Goal: Information Seeking & Learning: Learn about a topic

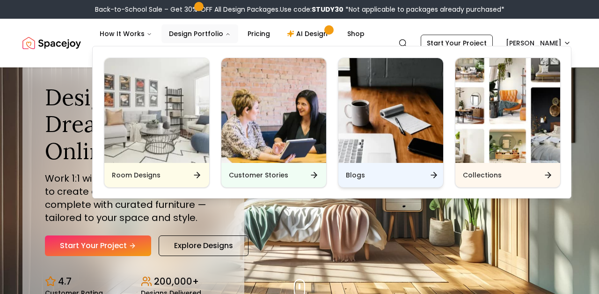
click at [352, 172] on h6 "Blogs" at bounding box center [355, 174] width 19 height 9
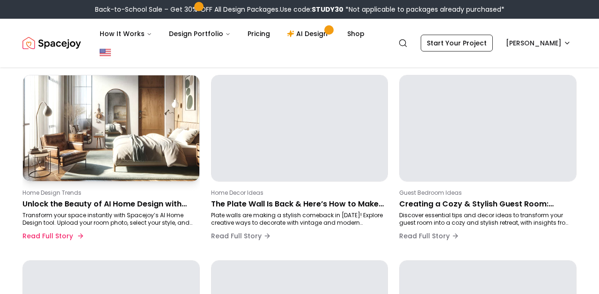
scroll to position [89, 0]
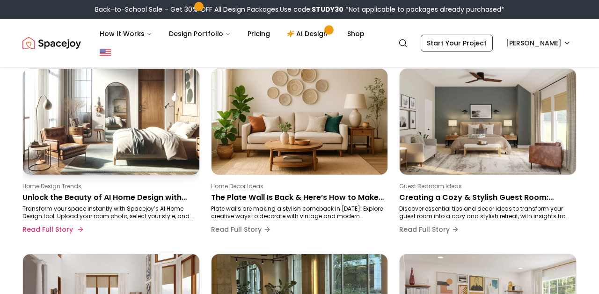
click at [59, 199] on p "Unlock the Beauty of AI Home Design with Spacejoy" at bounding box center [109, 197] width 174 height 11
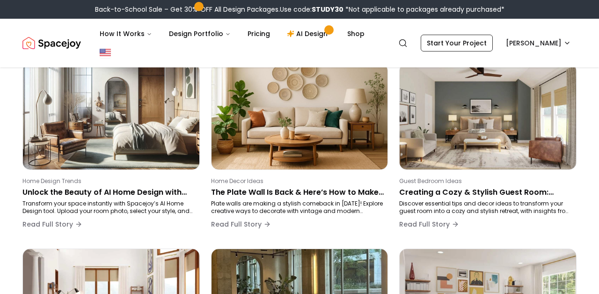
scroll to position [218, 0]
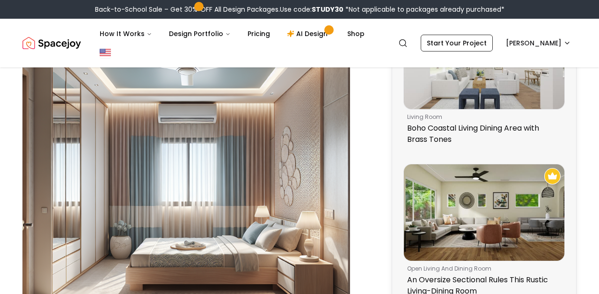
scroll to position [722, 0]
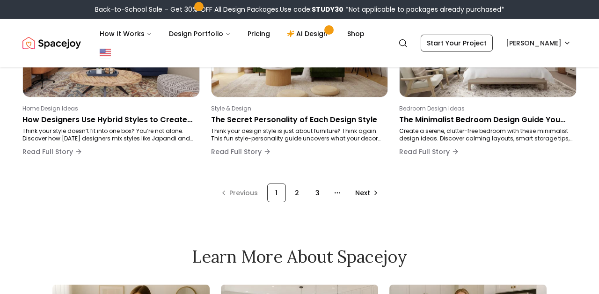
scroll to position [218, 0]
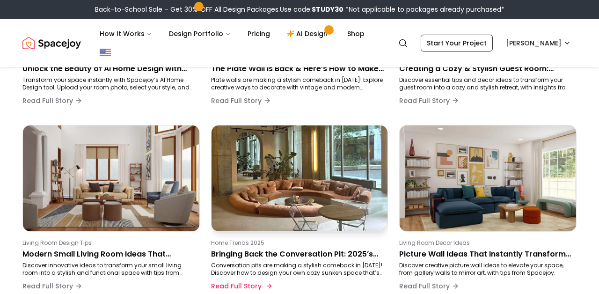
click at [268, 261] on p "Conversation pits are making a stylish comeback in [DATE]! Discover how to desi…" at bounding box center [298, 268] width 174 height 15
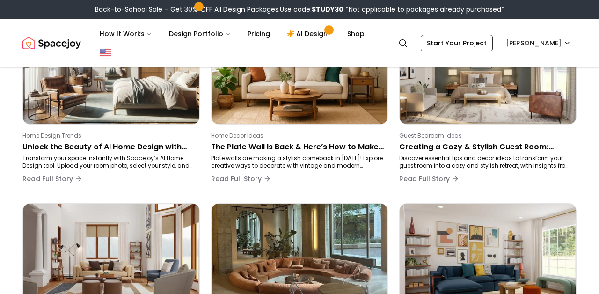
scroll to position [71, 0]
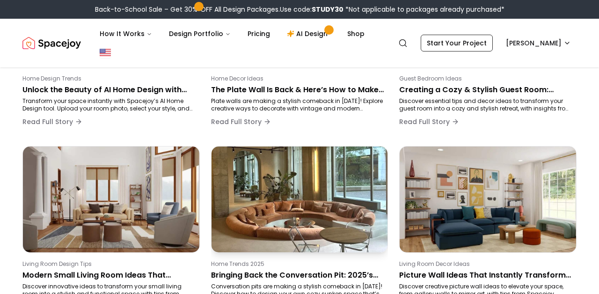
click at [312, 182] on img at bounding box center [299, 199] width 185 height 111
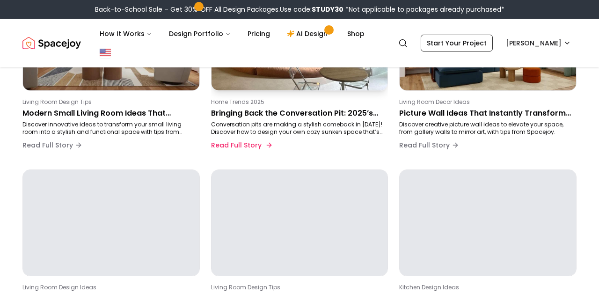
scroll to position [397, 0]
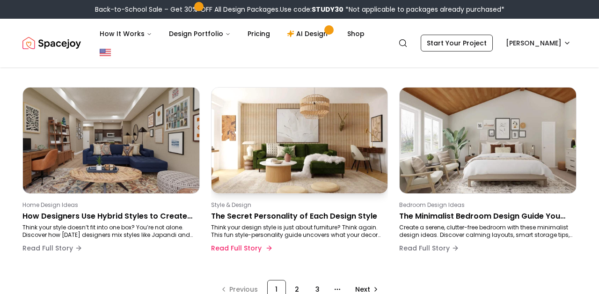
scroll to position [671, 0]
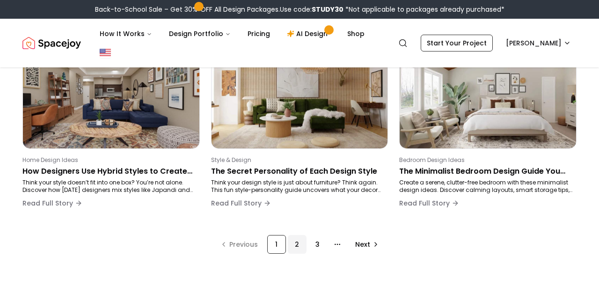
click at [297, 245] on div "2" at bounding box center [297, 244] width 19 height 19
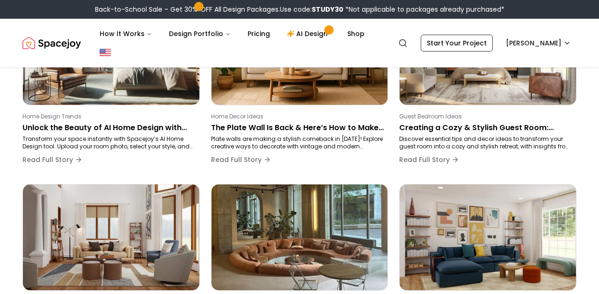
scroll to position [157, 0]
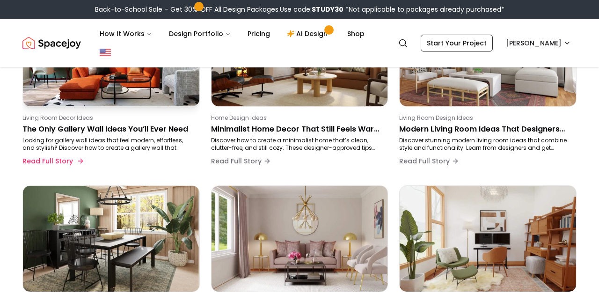
click at [146, 139] on p "Looking for gallery wall ideas that feel modern, effortless, and stylish? Disco…" at bounding box center [109, 144] width 174 height 15
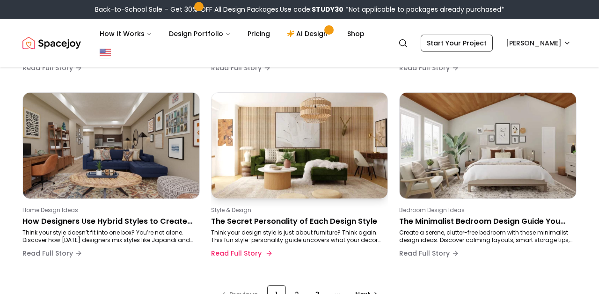
scroll to position [652, 0]
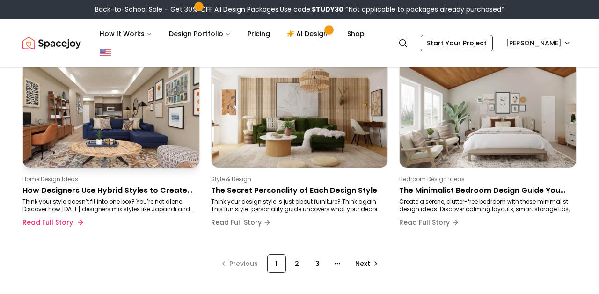
click at [119, 182] on p "Home Design Ideas" at bounding box center [109, 178] width 174 height 7
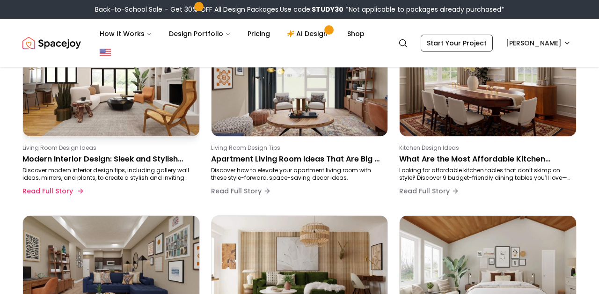
scroll to position [462, 0]
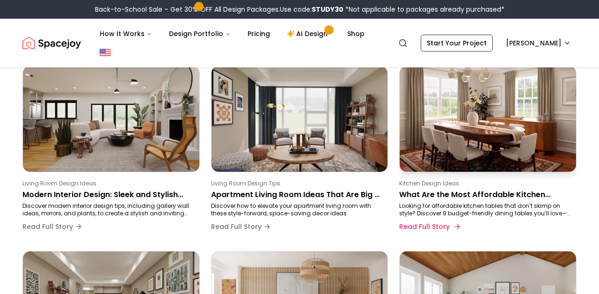
click at [422, 197] on p "What Are the Most Affordable Kitchen Tables? 10 Budget Picks You’ll Love" at bounding box center [486, 194] width 174 height 11
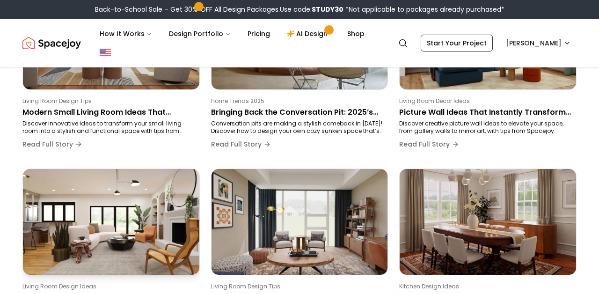
scroll to position [357, 0]
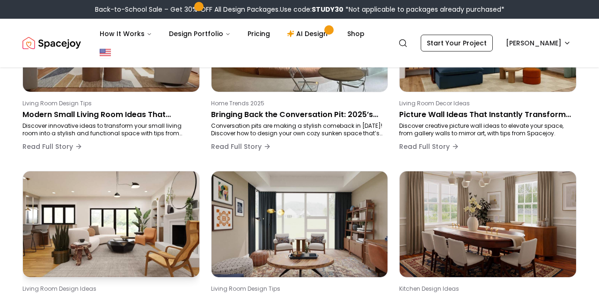
click at [125, 237] on img at bounding box center [111, 223] width 185 height 111
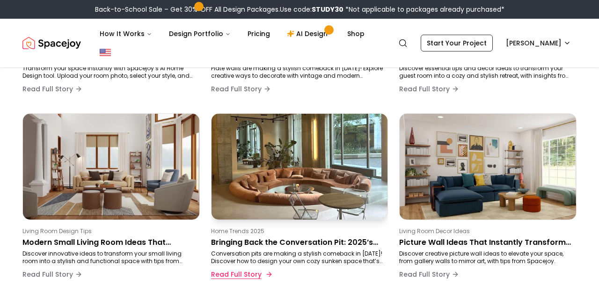
scroll to position [227, 0]
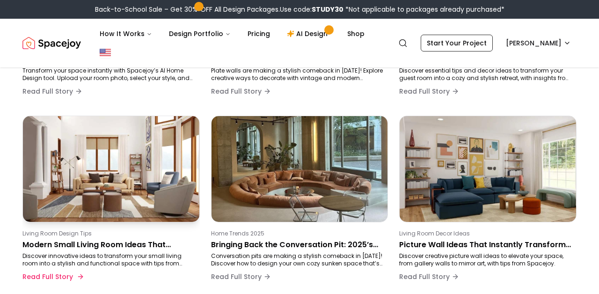
click at [123, 235] on p "Living Room Design Tips" at bounding box center [109, 233] width 174 height 7
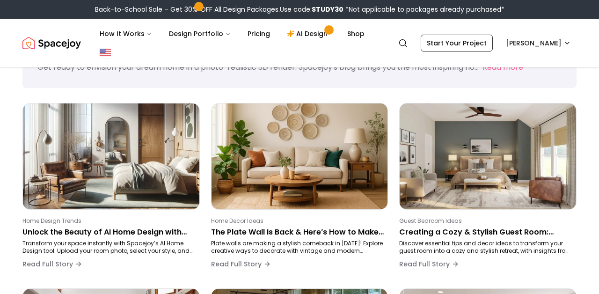
scroll to position [51, 0]
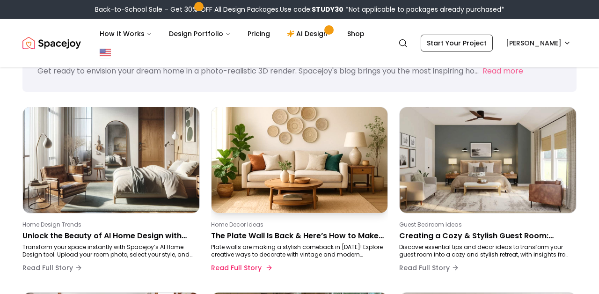
click at [260, 226] on p "Home Decor Ideas" at bounding box center [298, 224] width 174 height 7
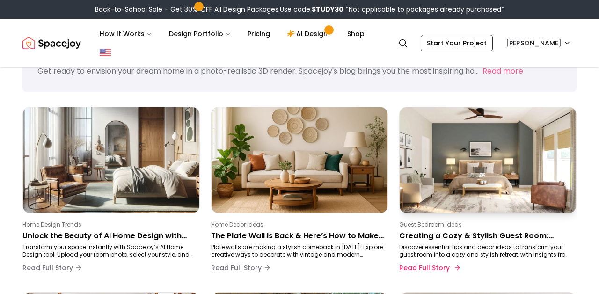
scroll to position [16, 0]
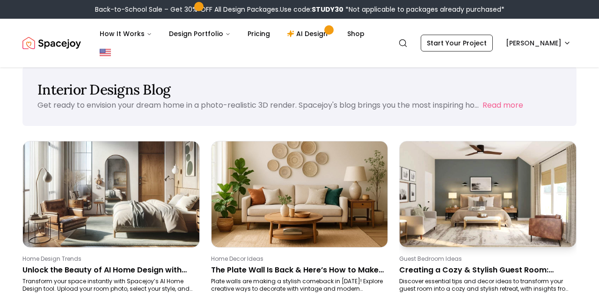
click at [502, 260] on p "Guest Bedroom Ideas" at bounding box center [486, 258] width 174 height 7
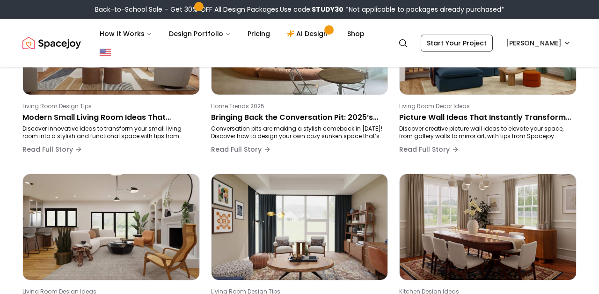
scroll to position [355, 0]
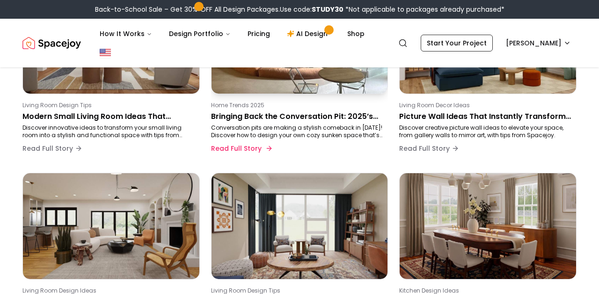
click at [335, 111] on p "Bringing Back the Conversation Pit: 2025’s Coziest Living Room Trend" at bounding box center [298, 116] width 174 height 11
